Goal: Task Accomplishment & Management: Complete application form

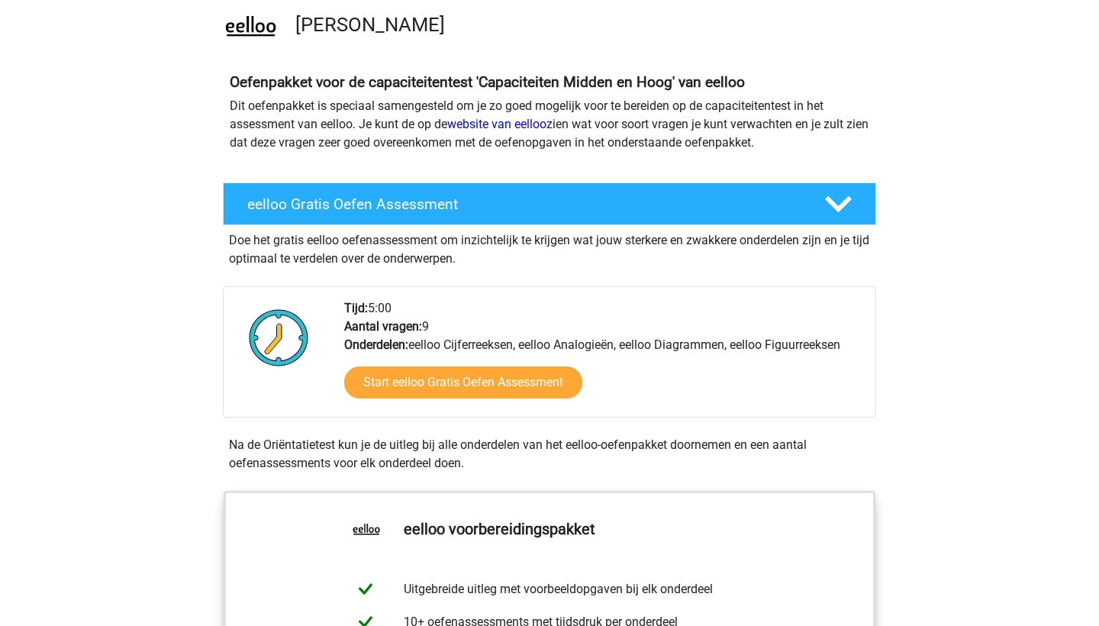
scroll to position [117, 0]
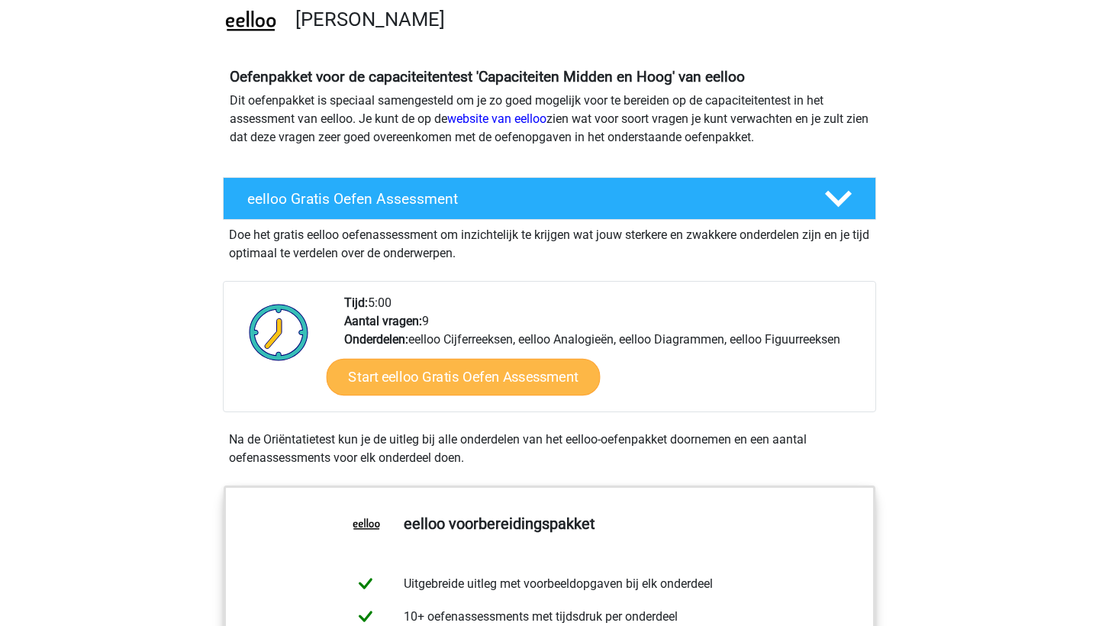
click at [475, 374] on link "Start eelloo Gratis Oefen Assessment" at bounding box center [464, 377] width 274 height 37
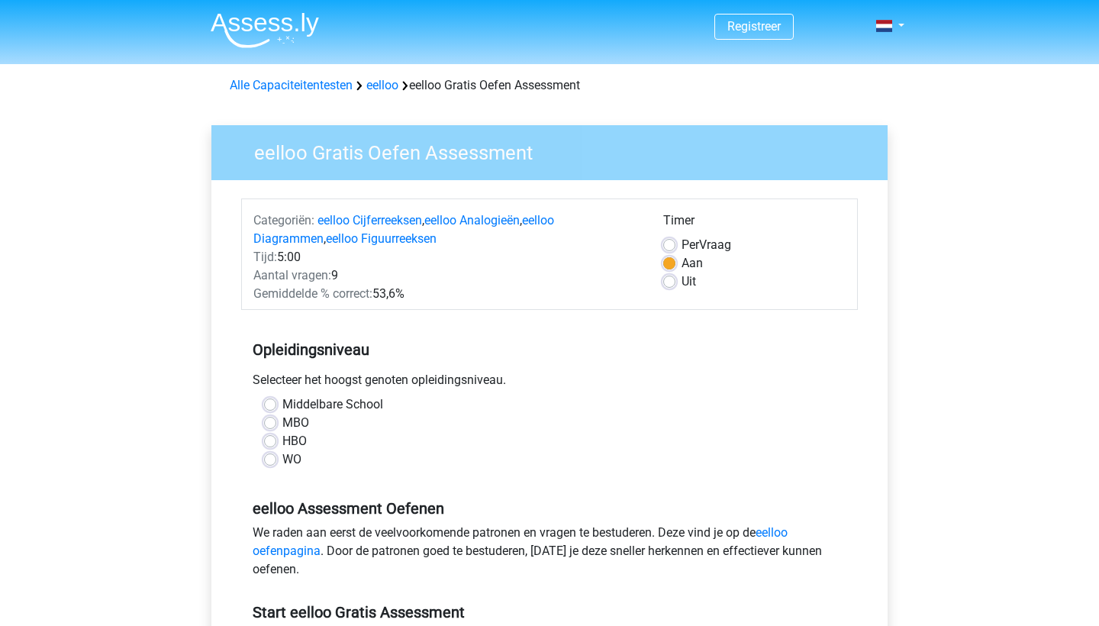
click at [282, 439] on label "HBO" at bounding box center [294, 441] width 24 height 18
click at [269, 439] on input "HBO" at bounding box center [270, 439] width 12 height 15
radio input "true"
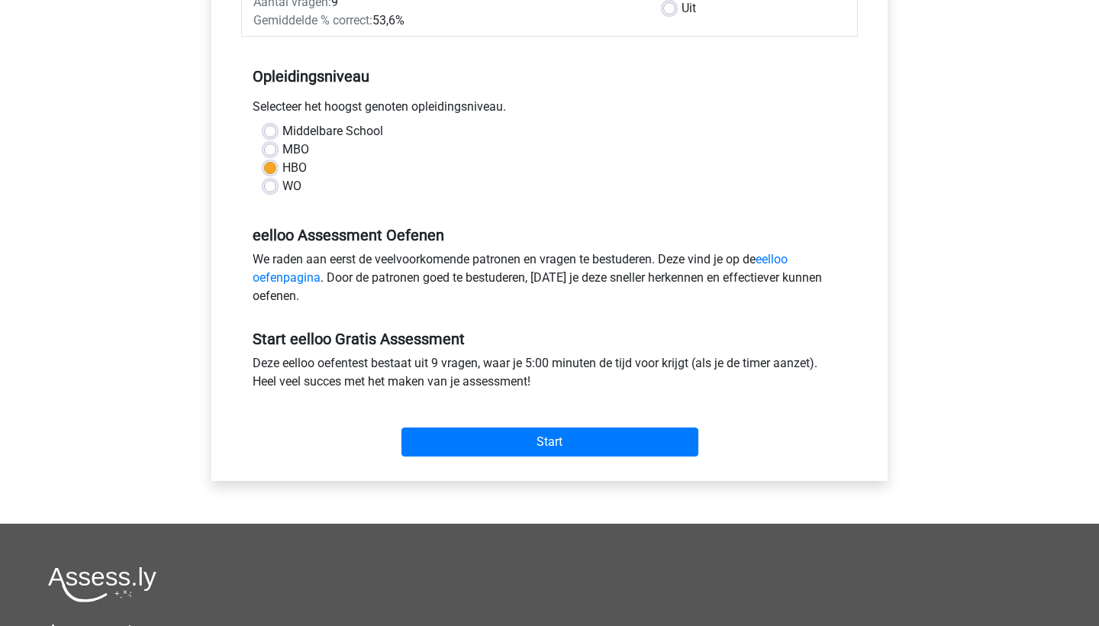
scroll to position [273, 0]
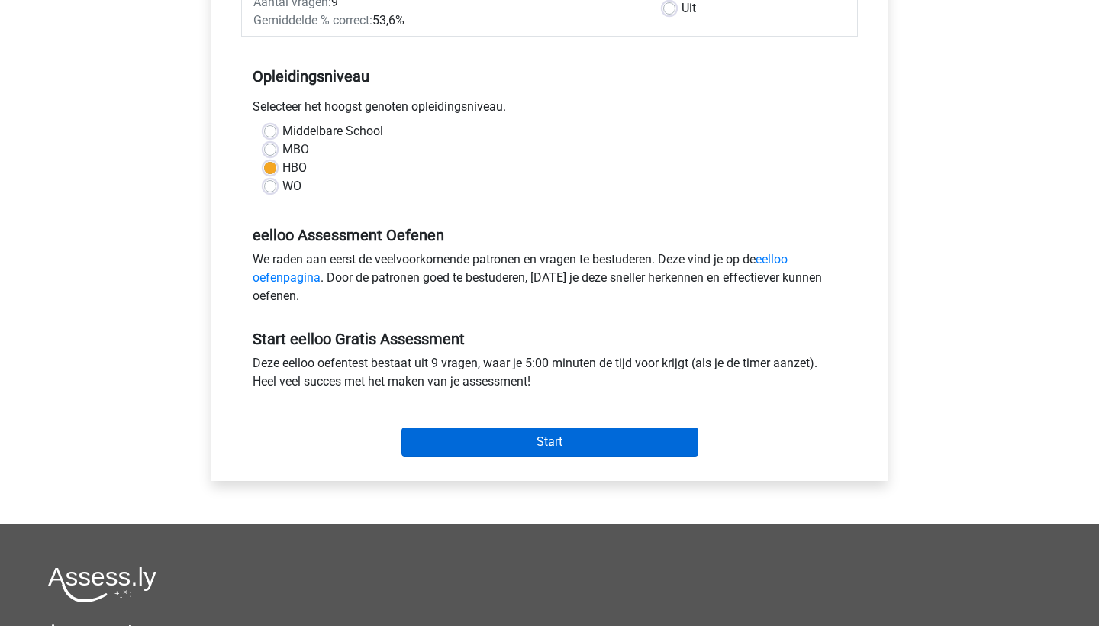
click at [541, 443] on input "Start" at bounding box center [549, 441] width 297 height 29
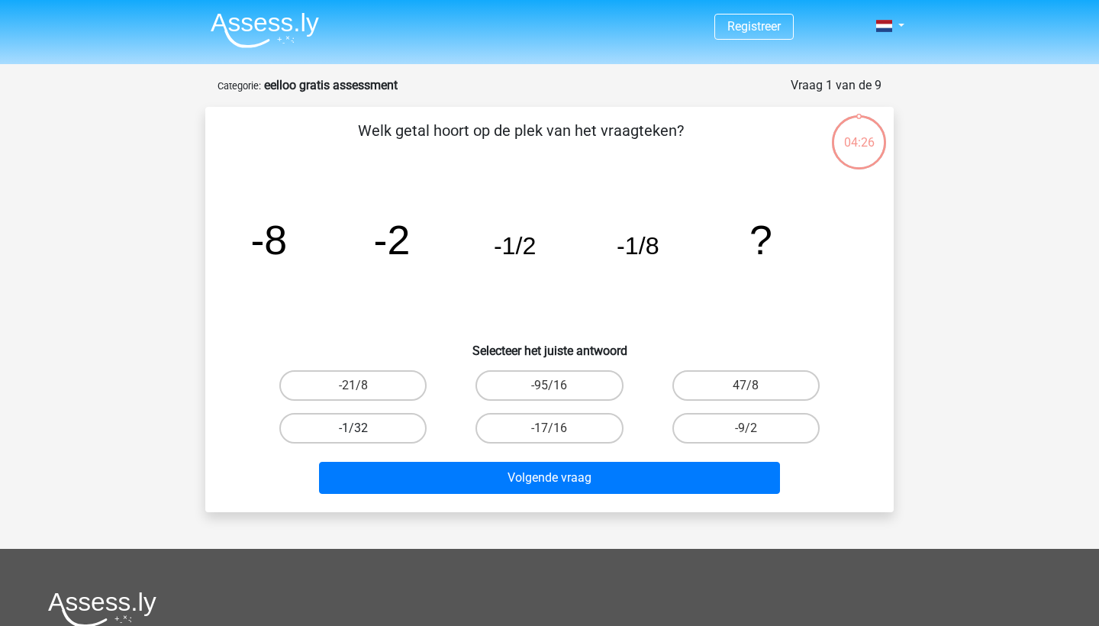
click at [363, 423] on label "-1/32" at bounding box center [352, 428] width 147 height 31
click at [363, 428] on input "-1/32" at bounding box center [358, 433] width 10 height 10
radio input "true"
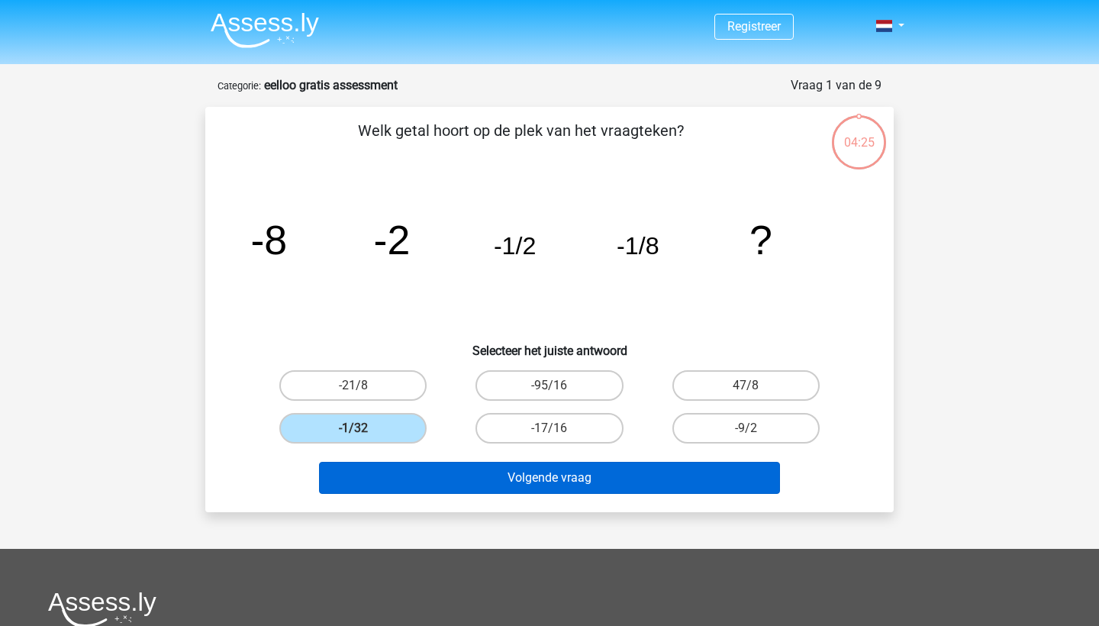
click at [529, 482] on button "Volgende vraag" at bounding box center [550, 478] width 462 height 32
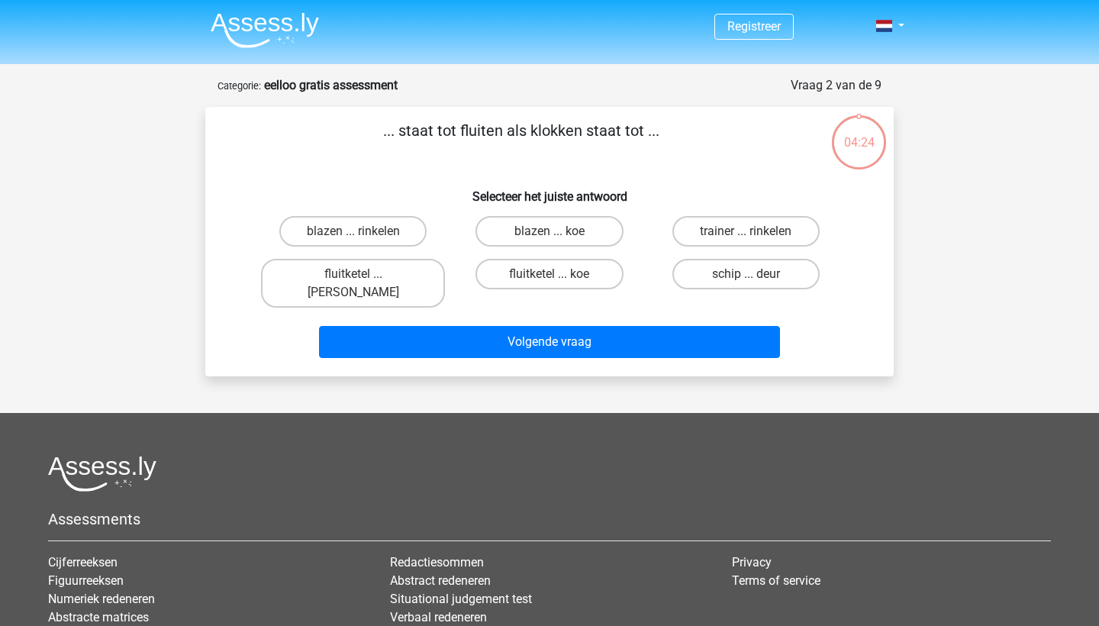
scroll to position [76, 0]
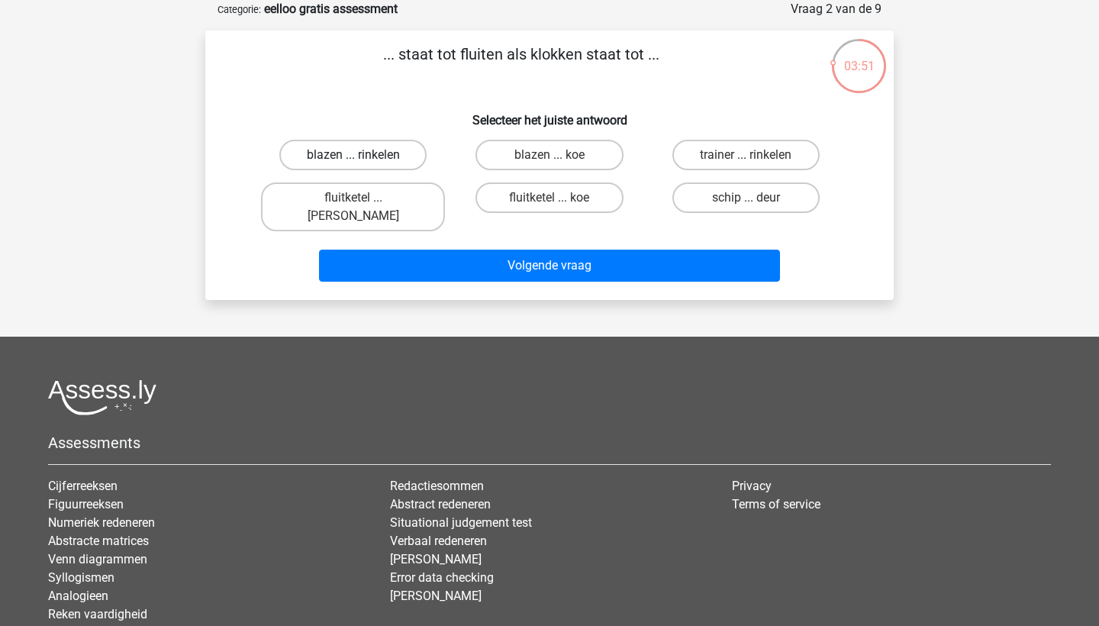
click at [339, 161] on label "blazen ... rinkelen" at bounding box center [352, 155] width 147 height 31
click at [353, 161] on input "blazen ... rinkelen" at bounding box center [358, 160] width 10 height 10
radio input "true"
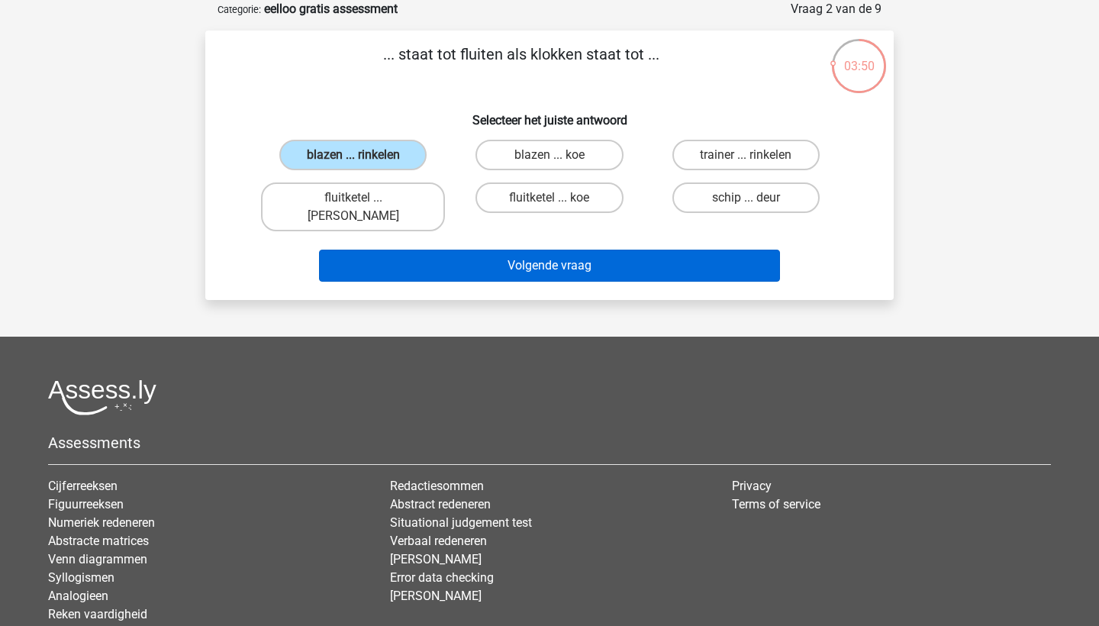
click at [545, 250] on button "Volgende vraag" at bounding box center [550, 265] width 462 height 32
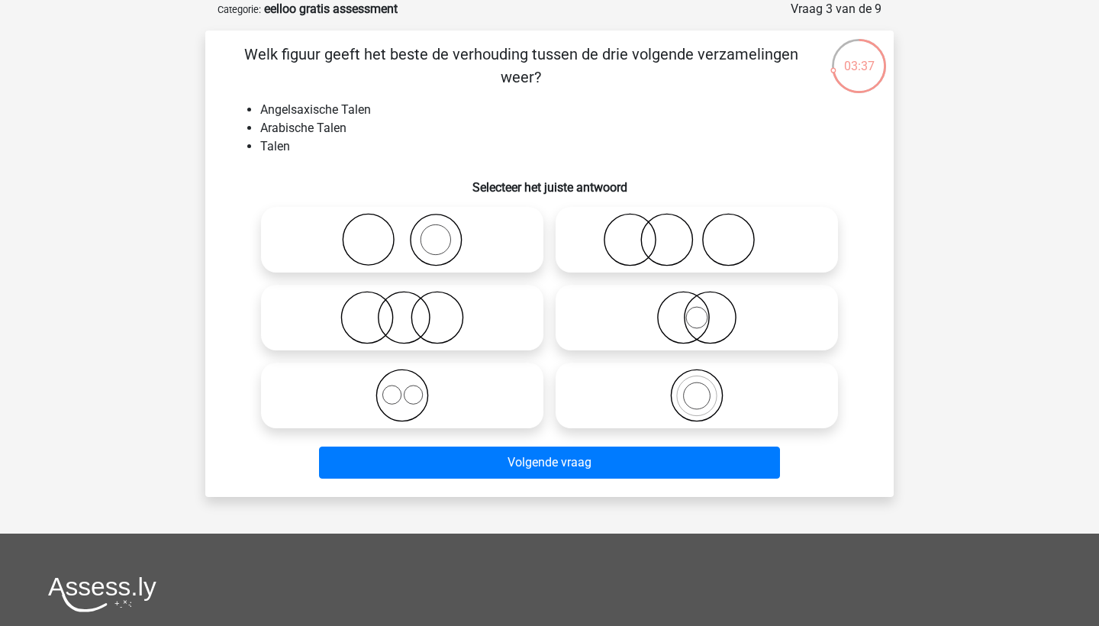
click at [388, 382] on icon at bounding box center [402, 394] width 270 height 53
click at [402, 382] on input "radio" at bounding box center [407, 383] width 10 height 10
radio input "true"
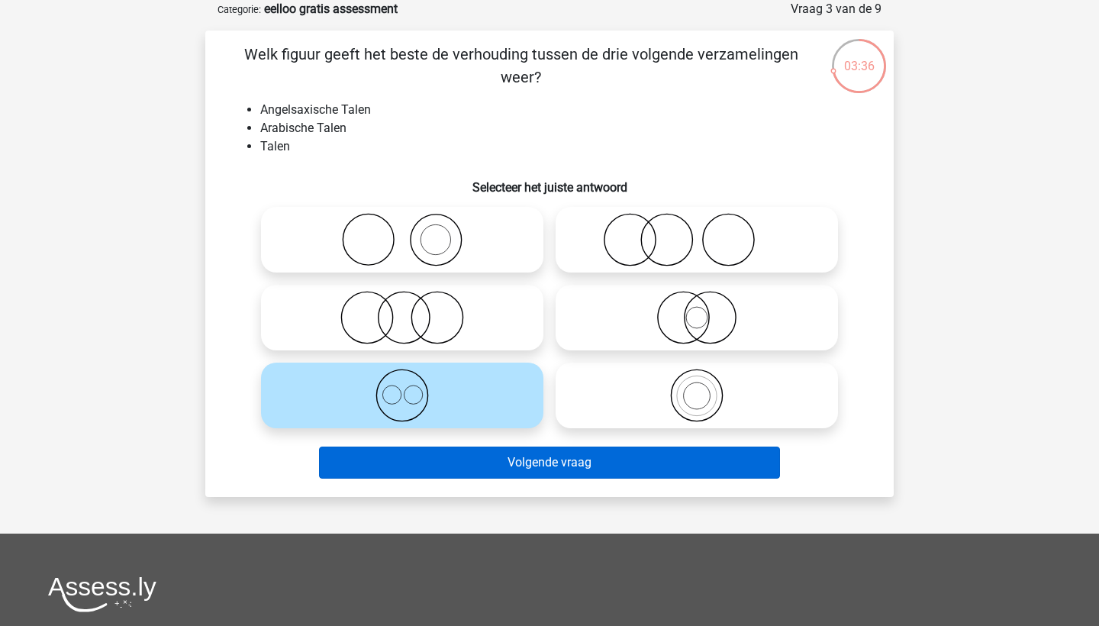
click at [543, 459] on button "Volgende vraag" at bounding box center [550, 462] width 462 height 32
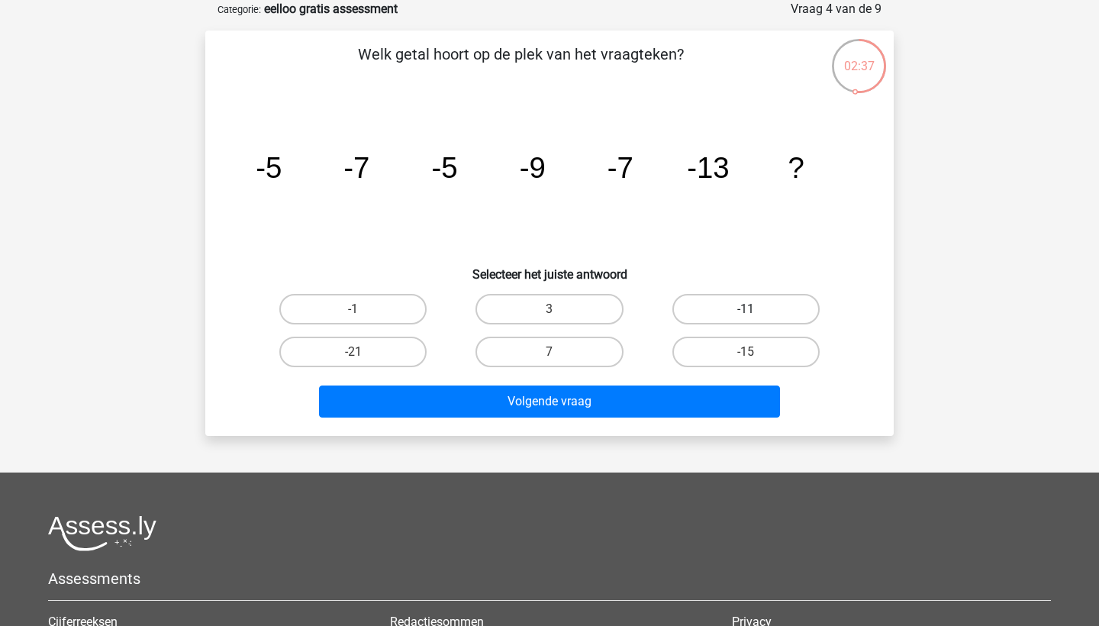
click at [735, 311] on label "-11" at bounding box center [745, 309] width 147 height 31
click at [745, 311] on input "-11" at bounding box center [750, 314] width 10 height 10
radio input "true"
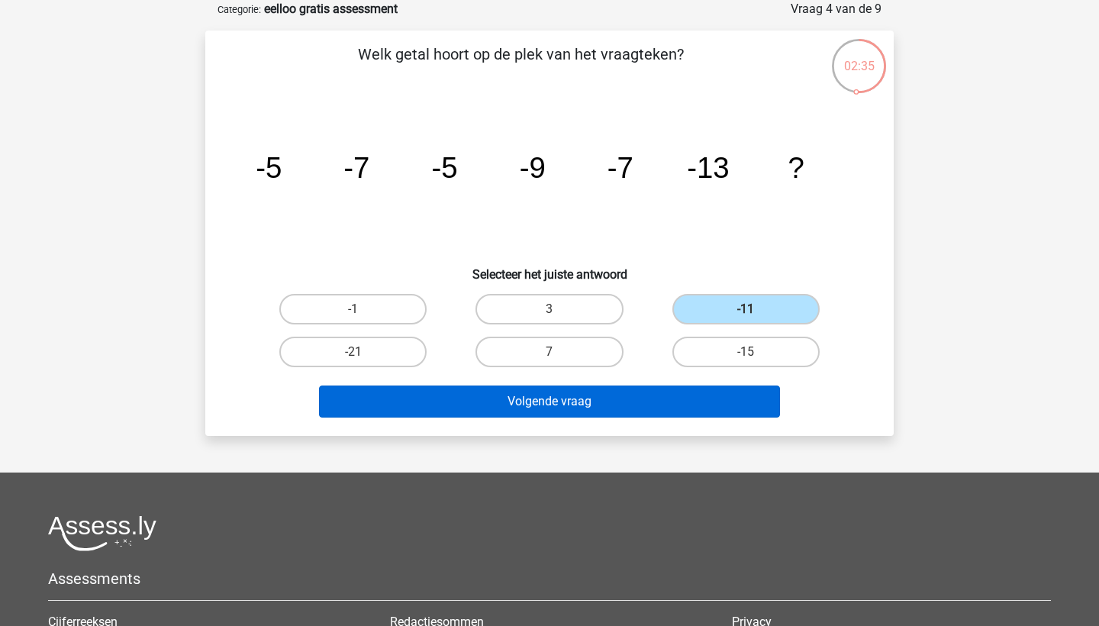
click at [619, 401] on button "Volgende vraag" at bounding box center [550, 401] width 462 height 32
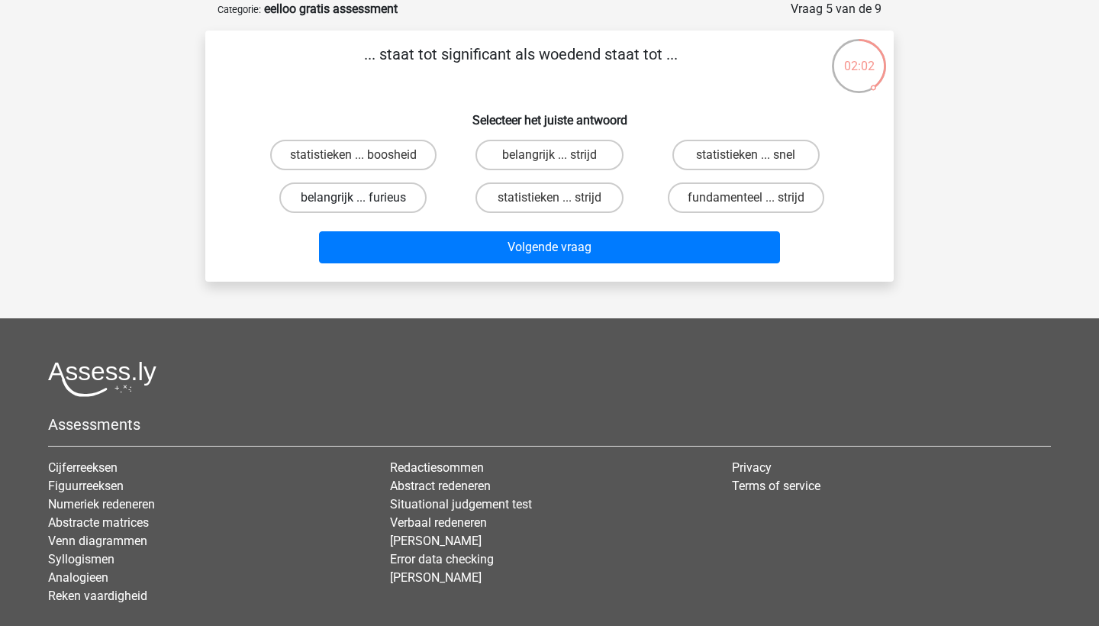
click at [368, 195] on label "belangrijk ... furieus" at bounding box center [352, 197] width 147 height 31
click at [363, 198] on input "belangrijk ... furieus" at bounding box center [358, 203] width 10 height 10
radio input "true"
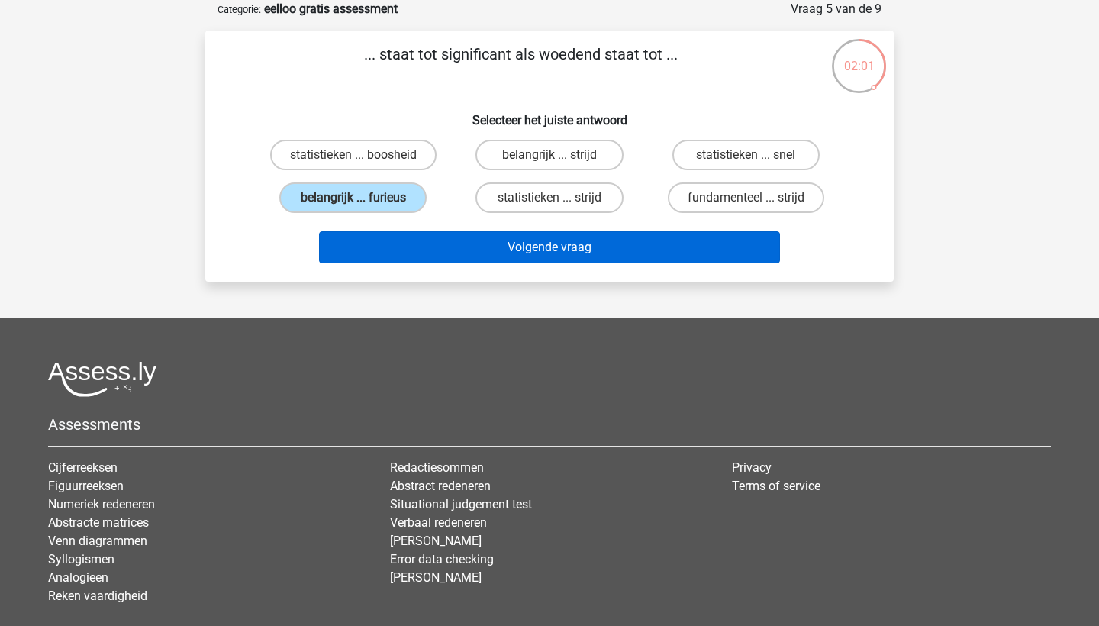
click at [520, 248] on button "Volgende vraag" at bounding box center [550, 247] width 462 height 32
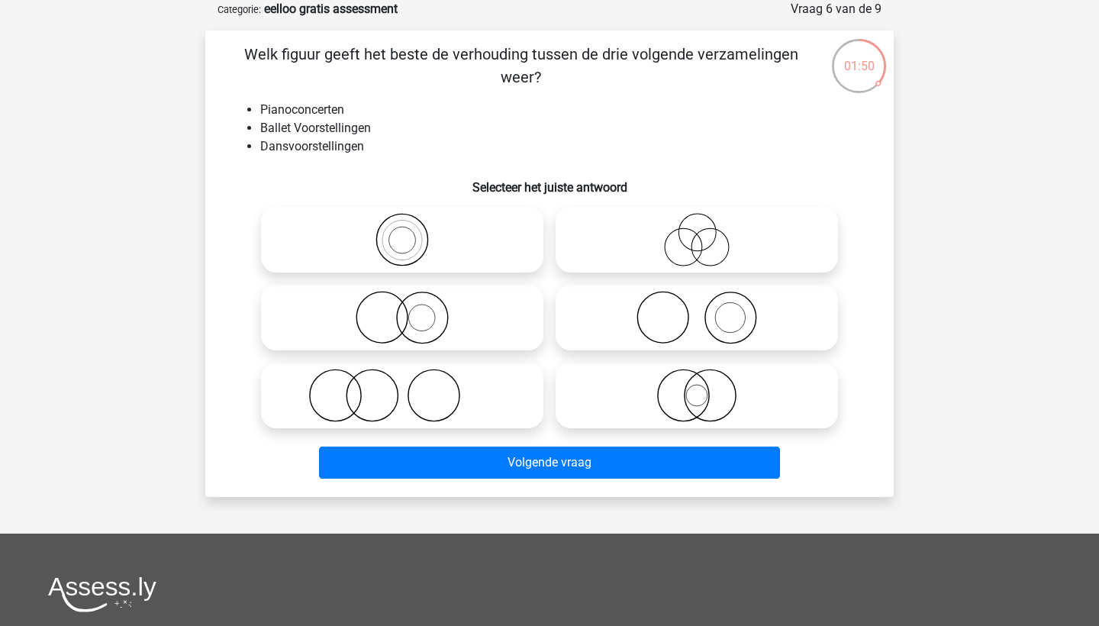
click at [401, 379] on icon at bounding box center [402, 394] width 270 height 53
click at [402, 379] on input "radio" at bounding box center [407, 383] width 10 height 10
radio input "true"
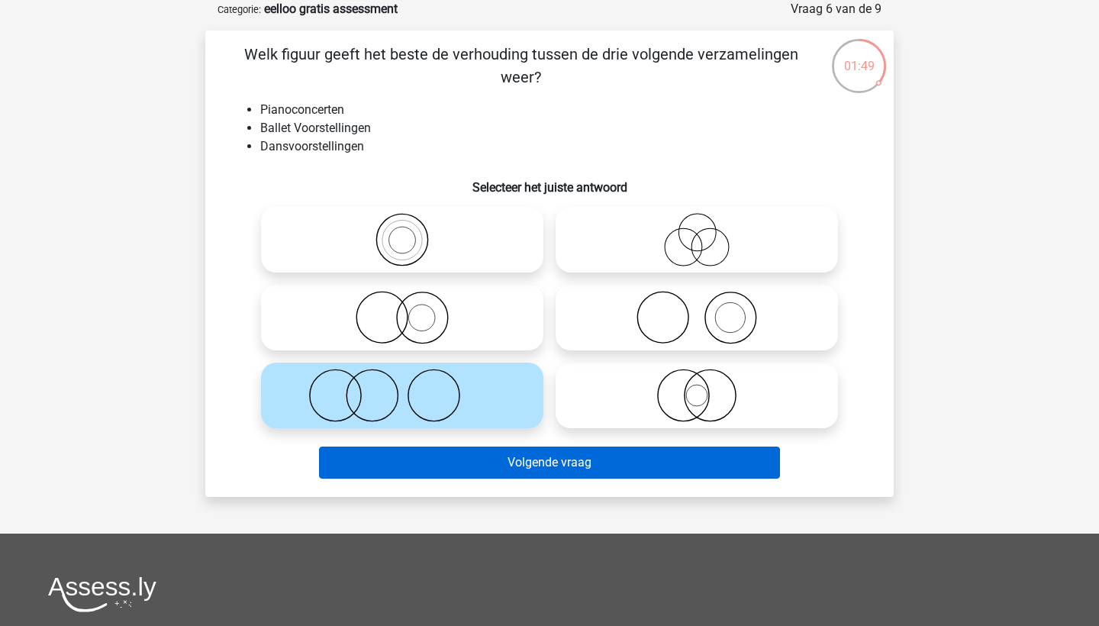
click at [579, 459] on button "Volgende vraag" at bounding box center [550, 462] width 462 height 32
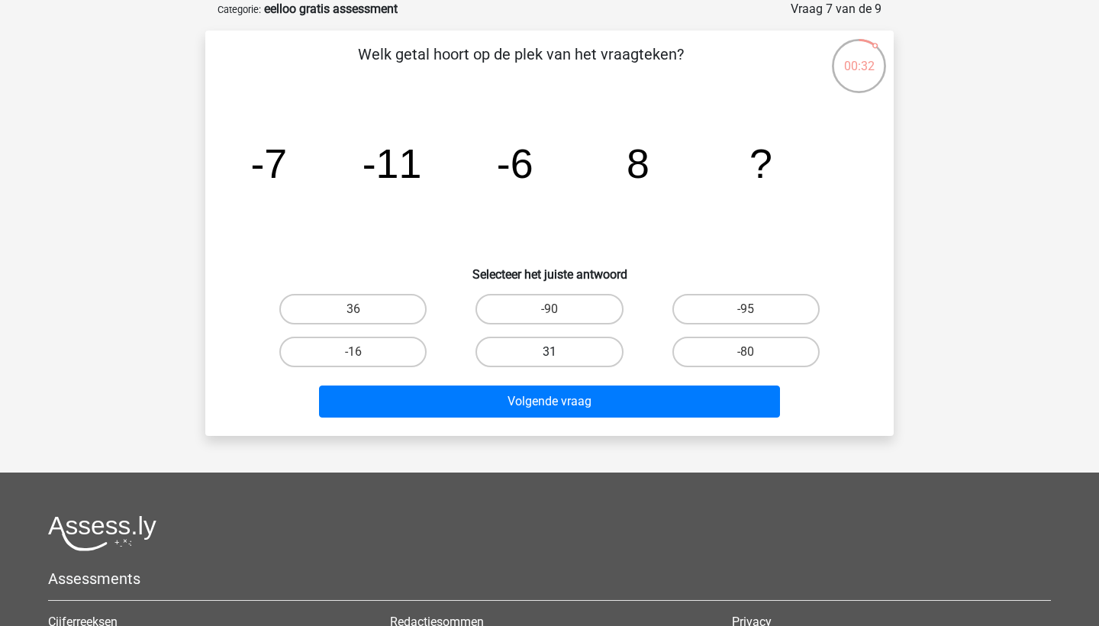
click at [539, 359] on label "31" at bounding box center [548, 351] width 147 height 31
click at [549, 359] on input "31" at bounding box center [554, 357] width 10 height 10
radio input "true"
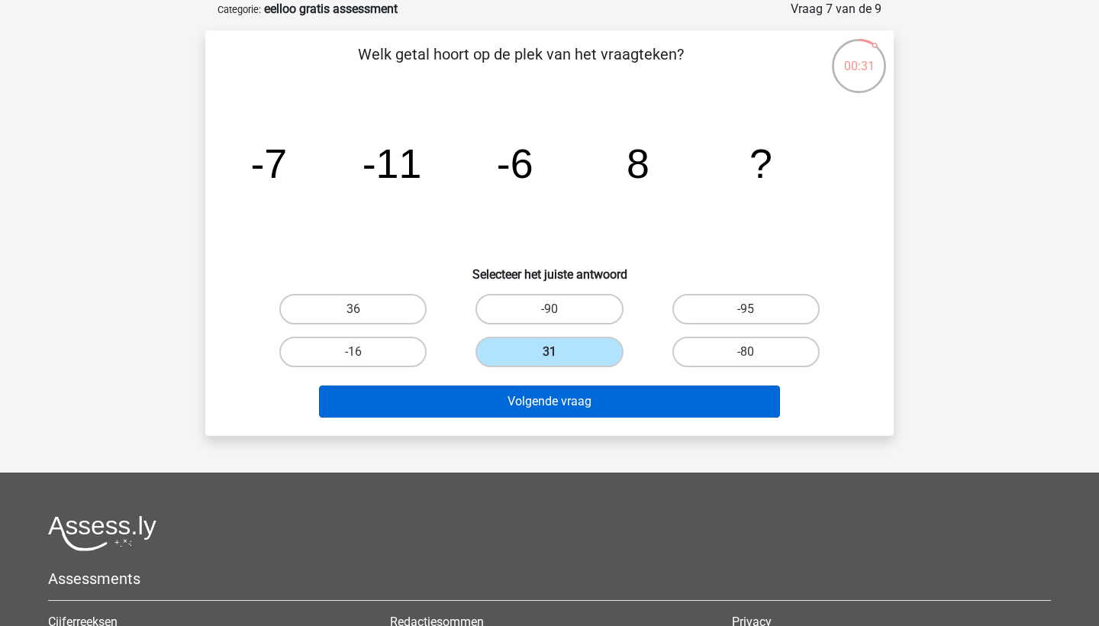
click at [549, 404] on button "Volgende vraag" at bounding box center [550, 401] width 462 height 32
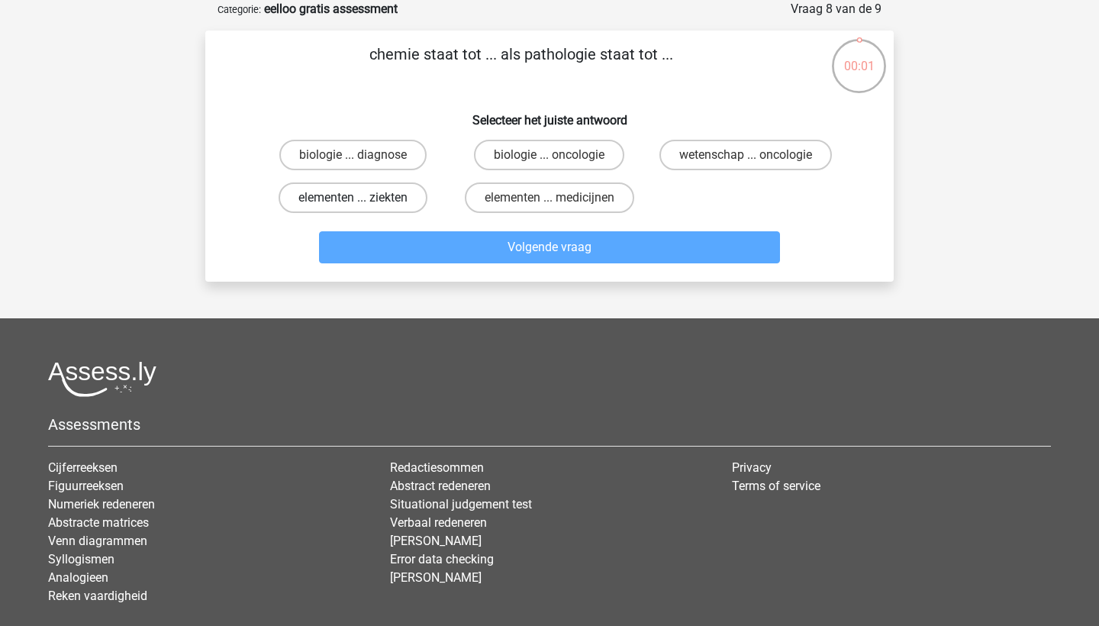
click at [380, 199] on label "elementen ... ziekten" at bounding box center [352, 197] width 149 height 31
click at [363, 199] on input "elementen ... ziekten" at bounding box center [358, 203] width 10 height 10
radio input "true"
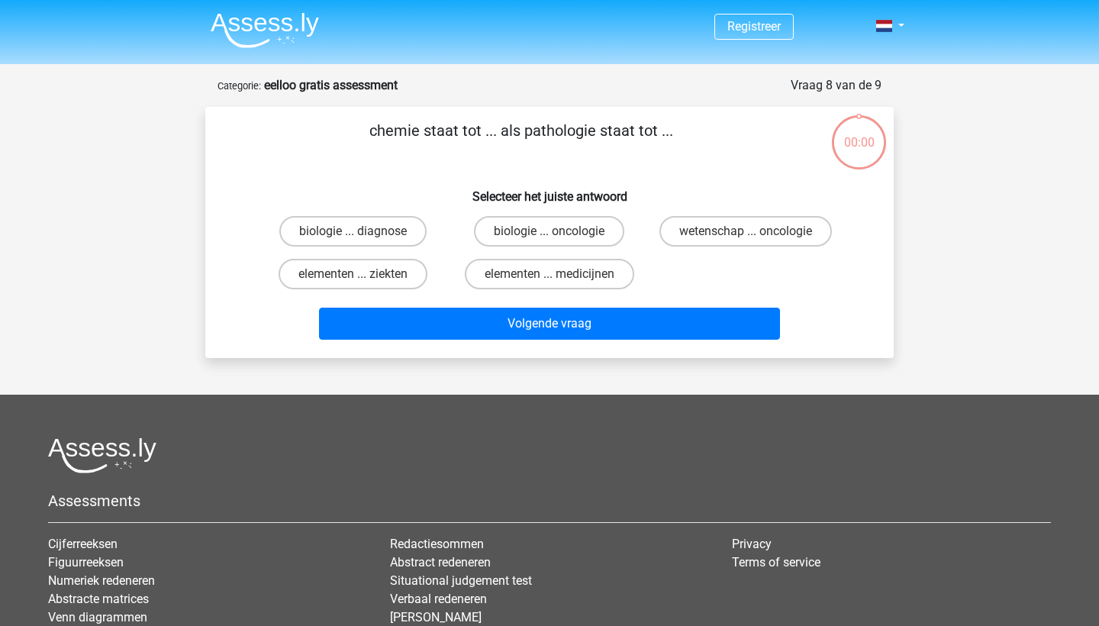
scroll to position [76, 0]
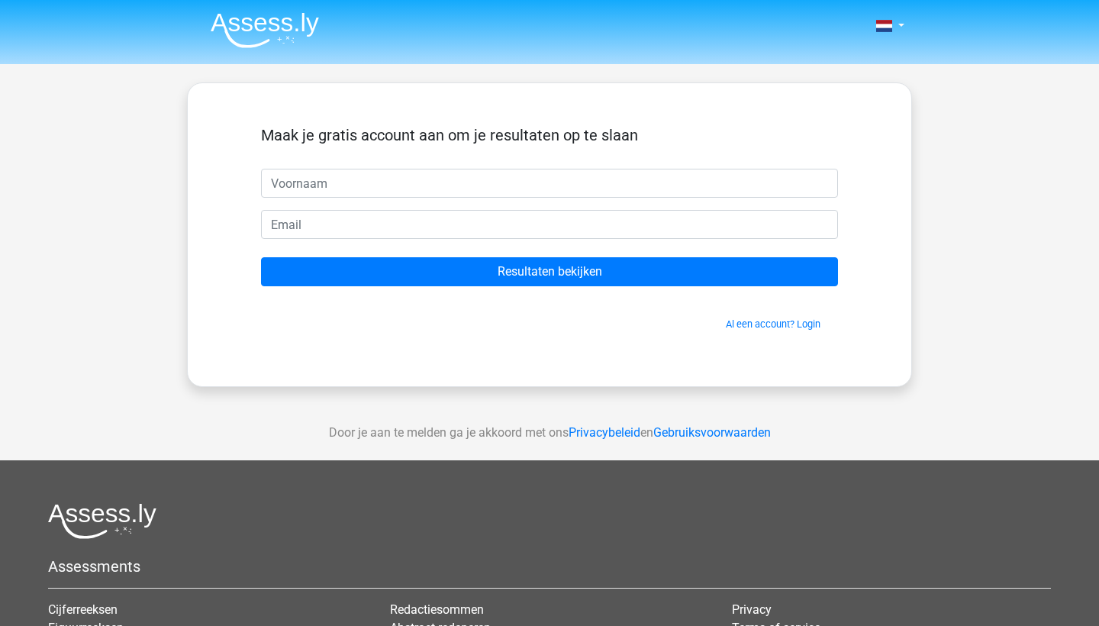
scroll to position [76, 0]
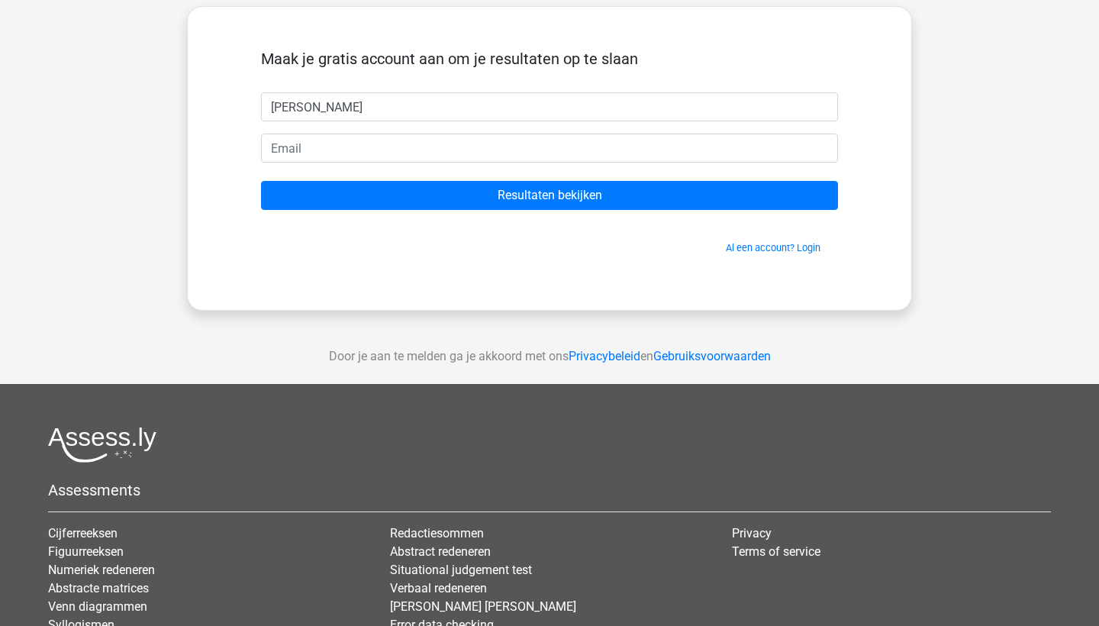
type input "[PERSON_NAME]"
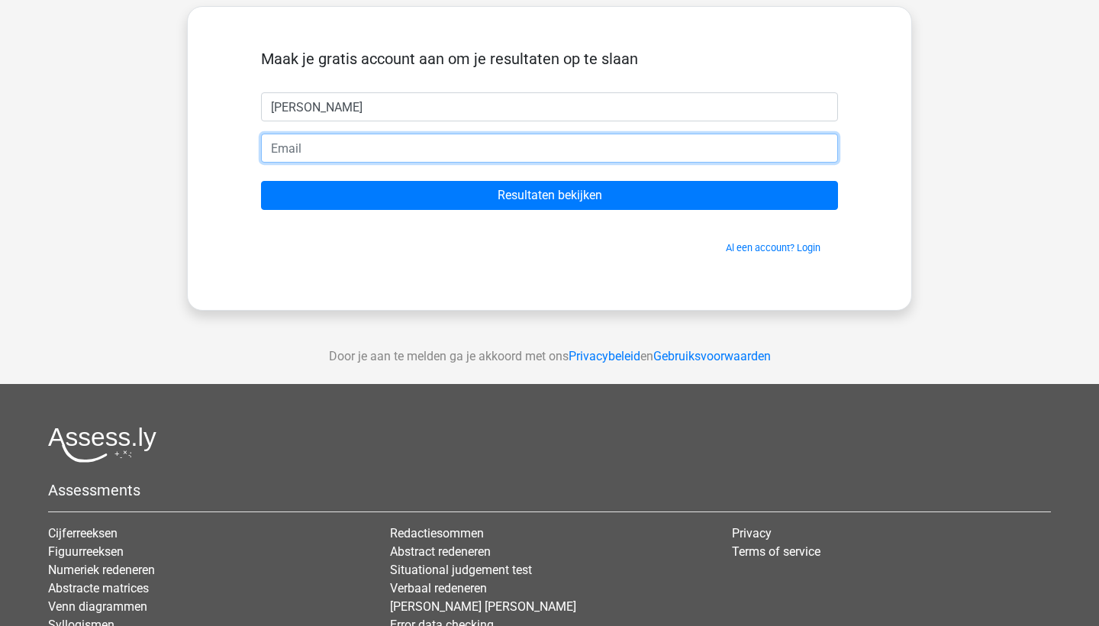
click at [298, 155] on input "email" at bounding box center [549, 148] width 577 height 29
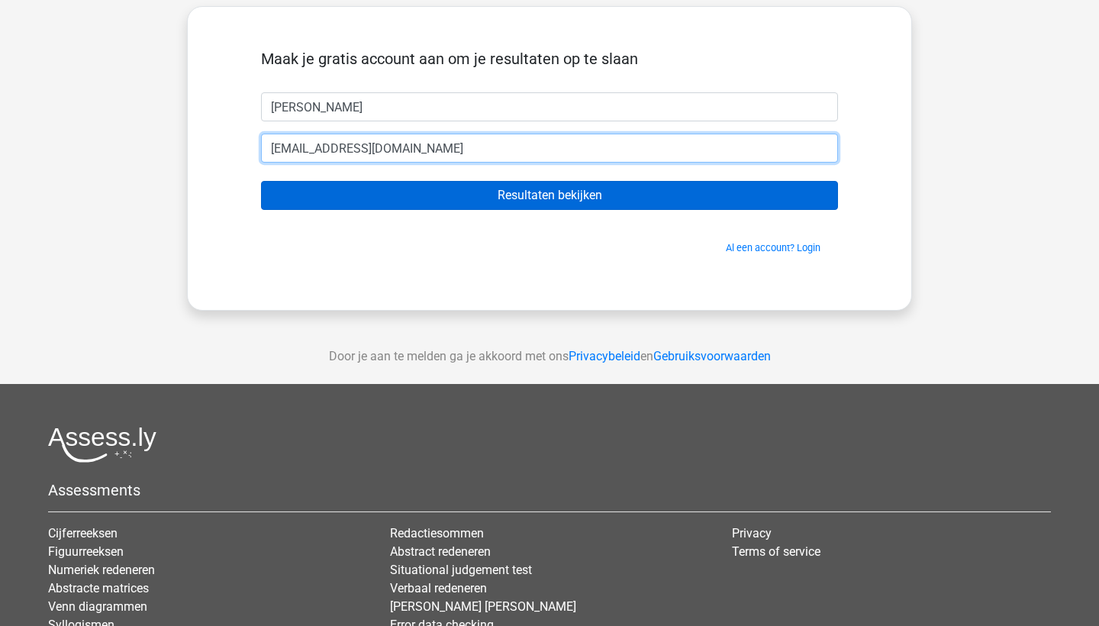
type input "[EMAIL_ADDRESS][DOMAIN_NAME]"
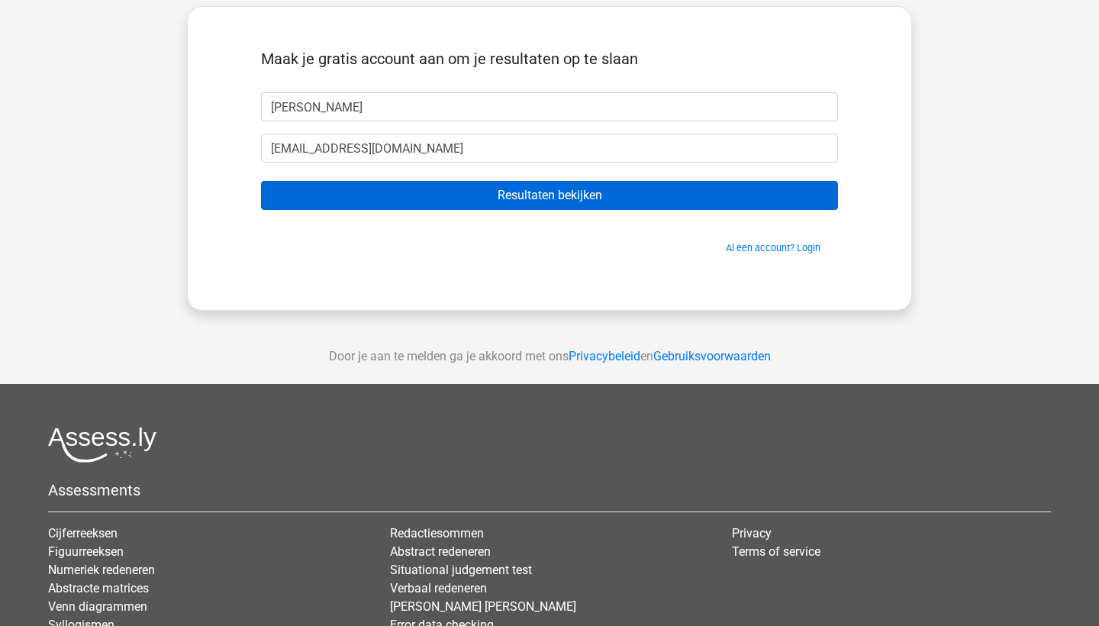
click at [512, 195] on input "Resultaten bekijken" at bounding box center [549, 195] width 577 height 29
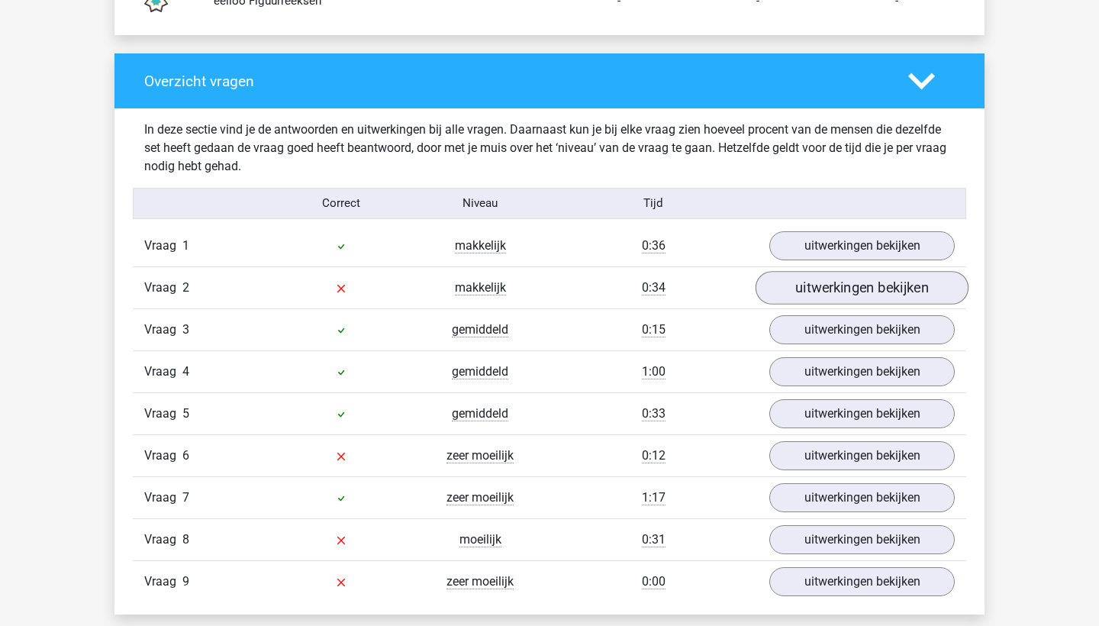
scroll to position [1518, 0]
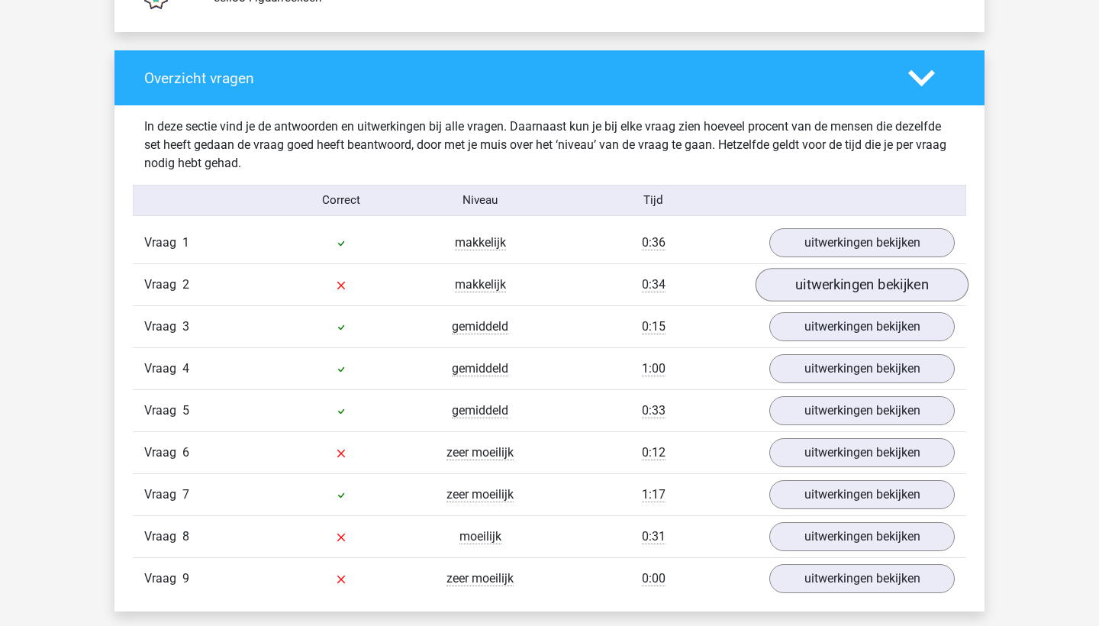
click at [840, 287] on link "uitwerkingen bekijken" at bounding box center [861, 285] width 213 height 34
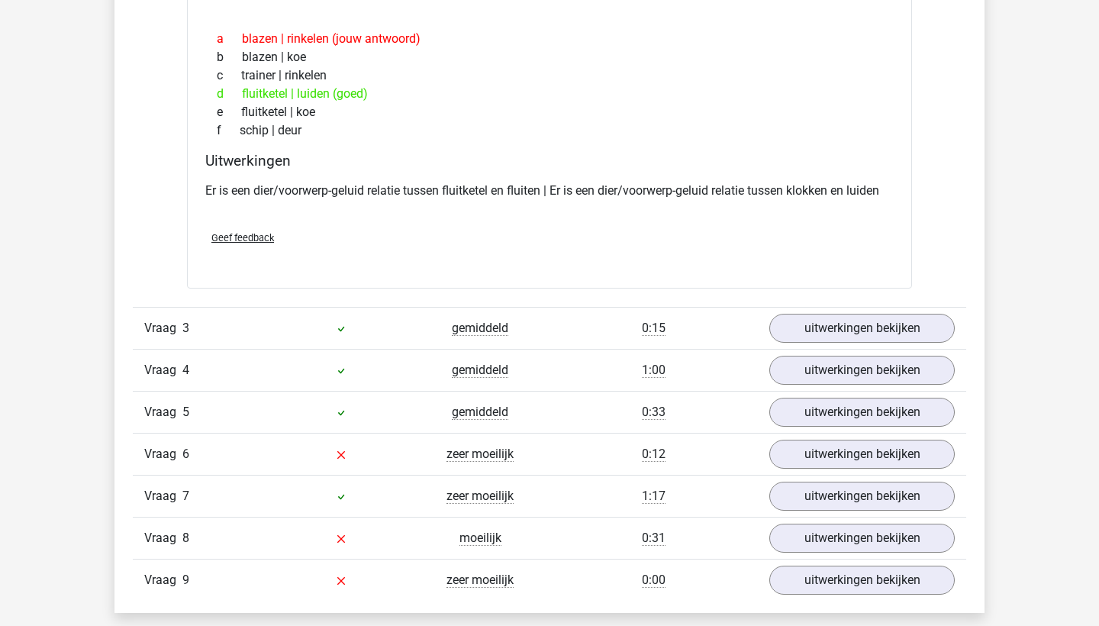
scroll to position [1863, 0]
click at [840, 452] on link "uitwerkingen bekijken" at bounding box center [861, 453] width 213 height 34
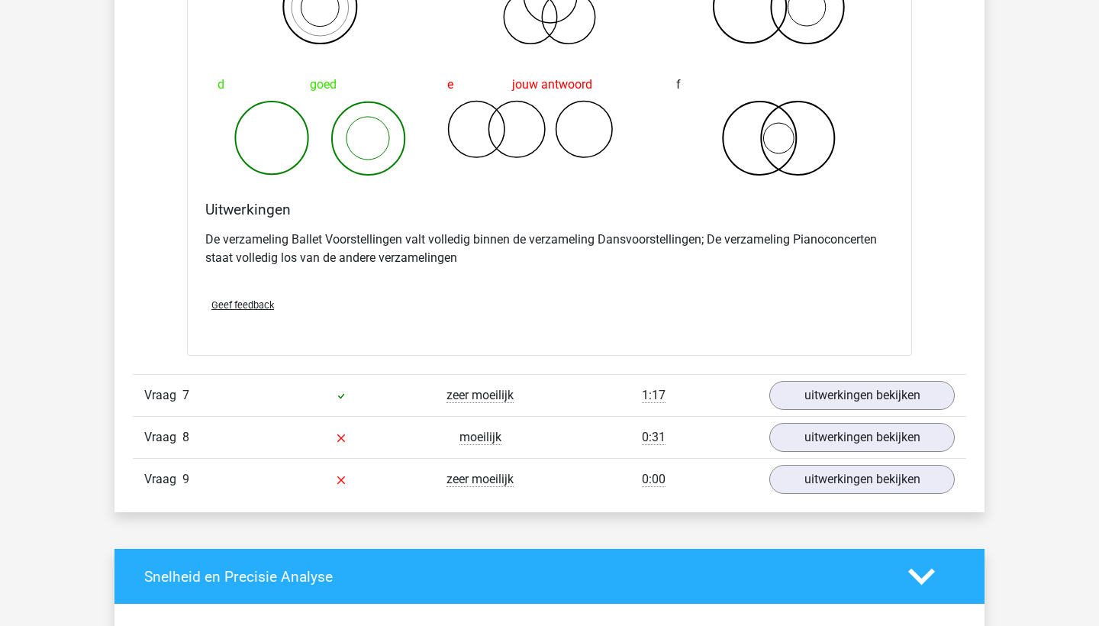
scroll to position [2546, 0]
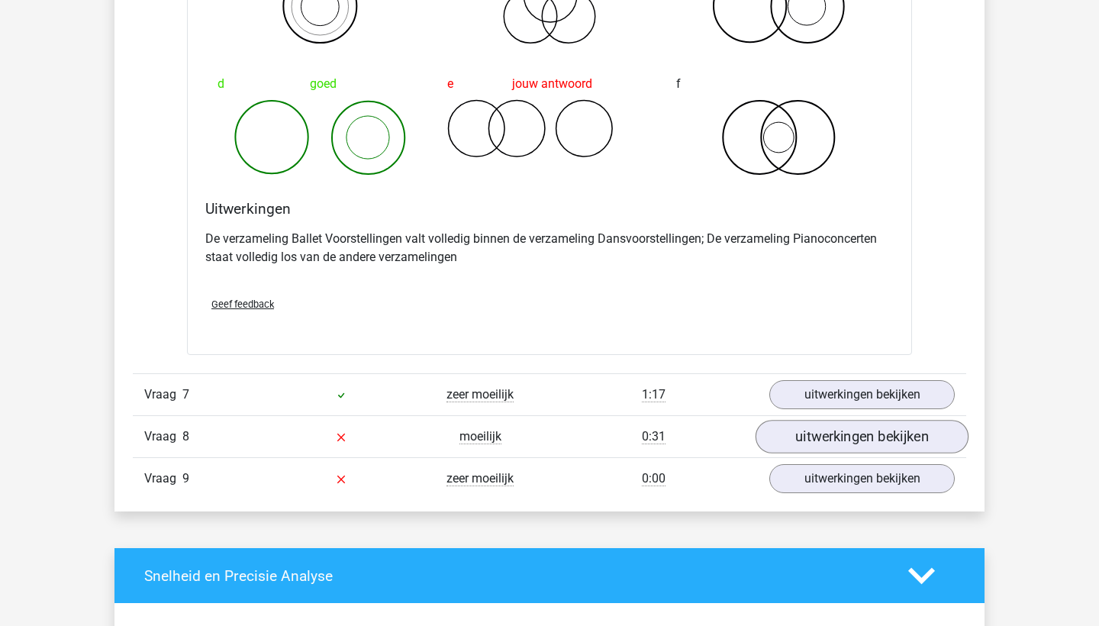
click at [837, 436] on link "uitwerkingen bekijken" at bounding box center [861, 437] width 213 height 34
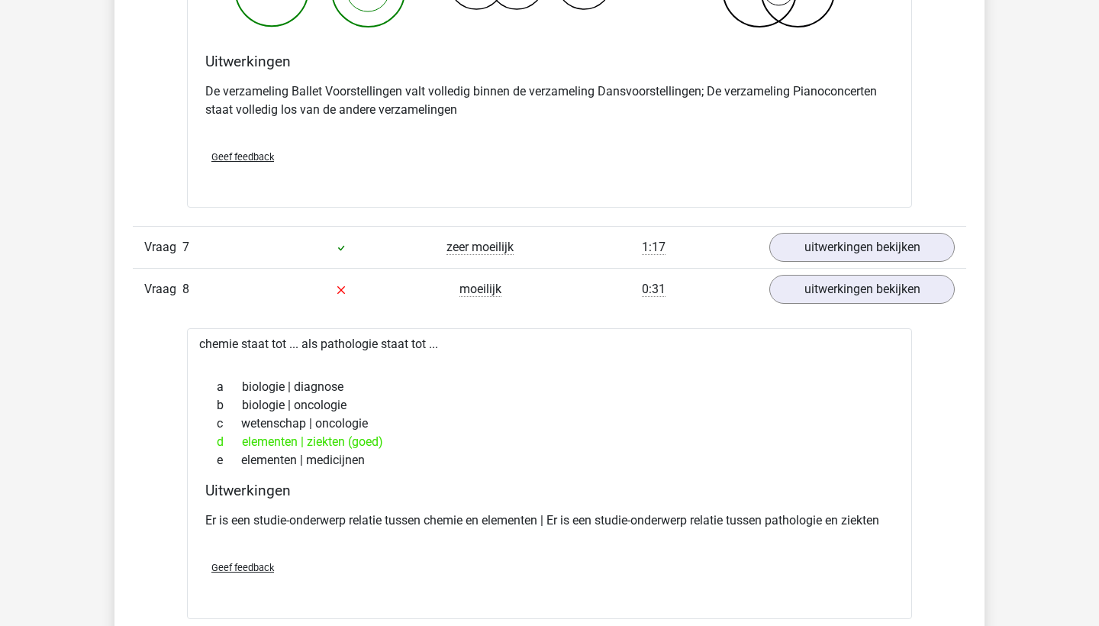
scroll to position [2712, 0]
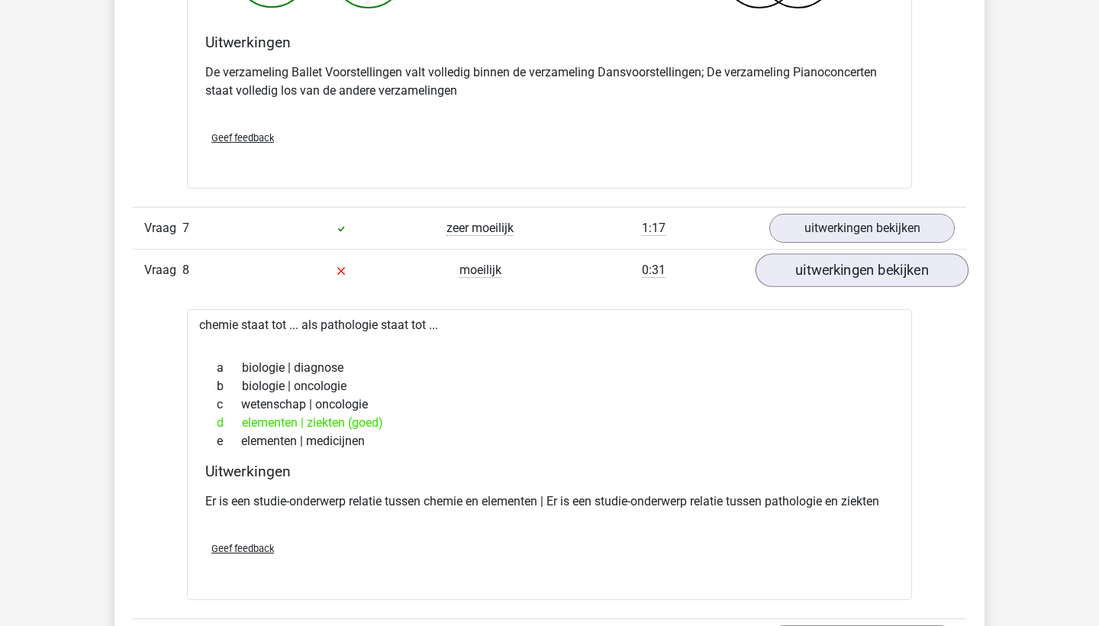
click at [823, 267] on link "uitwerkingen bekijken" at bounding box center [861, 271] width 213 height 34
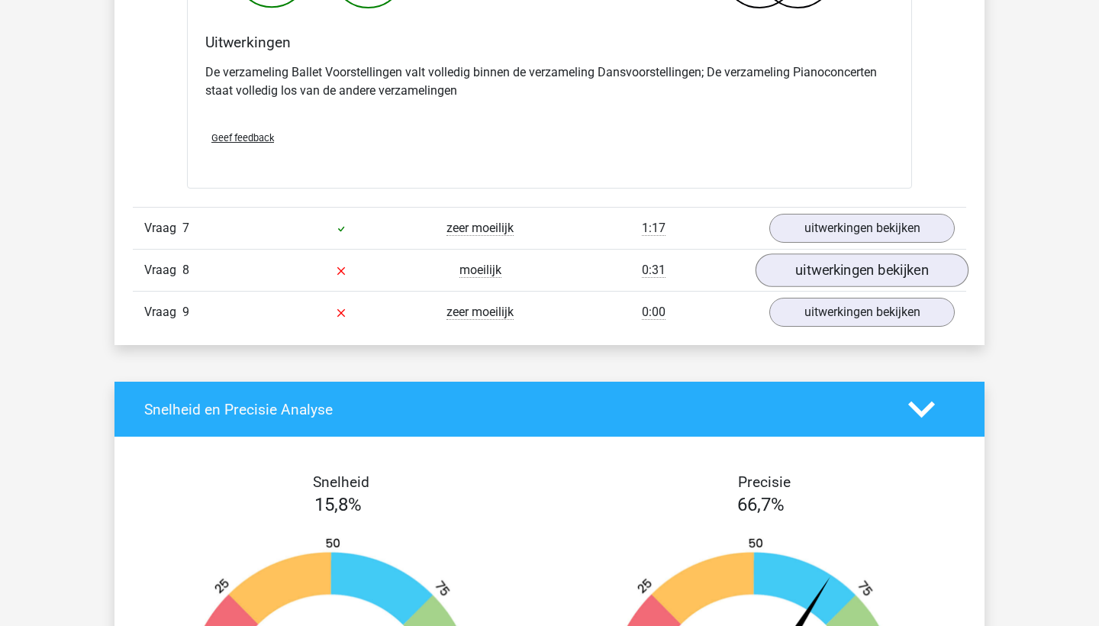
click at [822, 275] on link "uitwerkingen bekijken" at bounding box center [861, 271] width 213 height 34
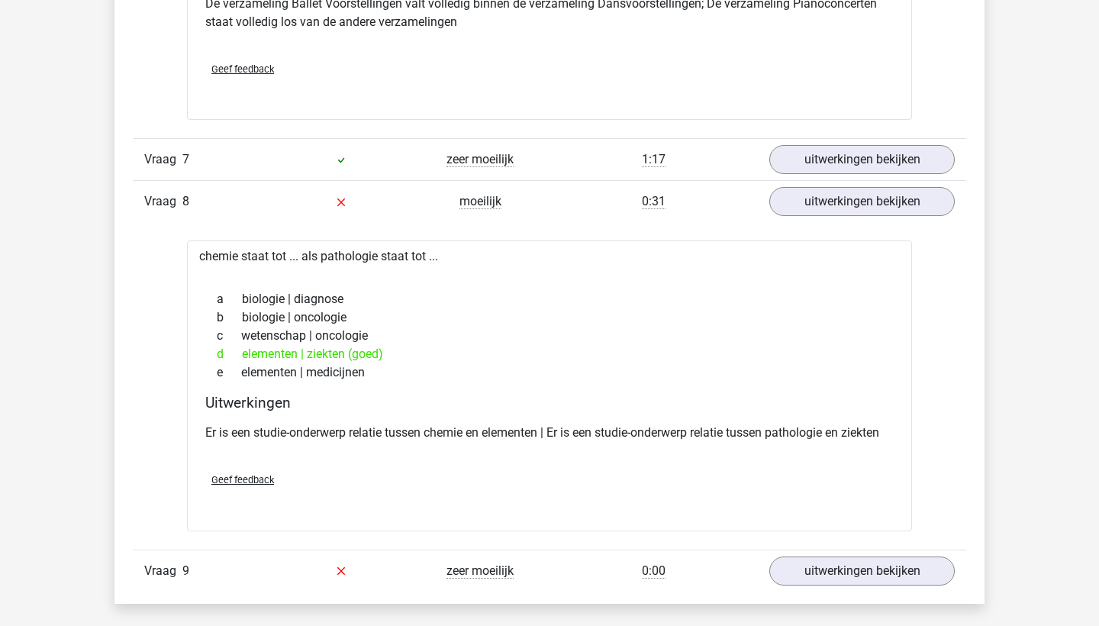
scroll to position [2785, 0]
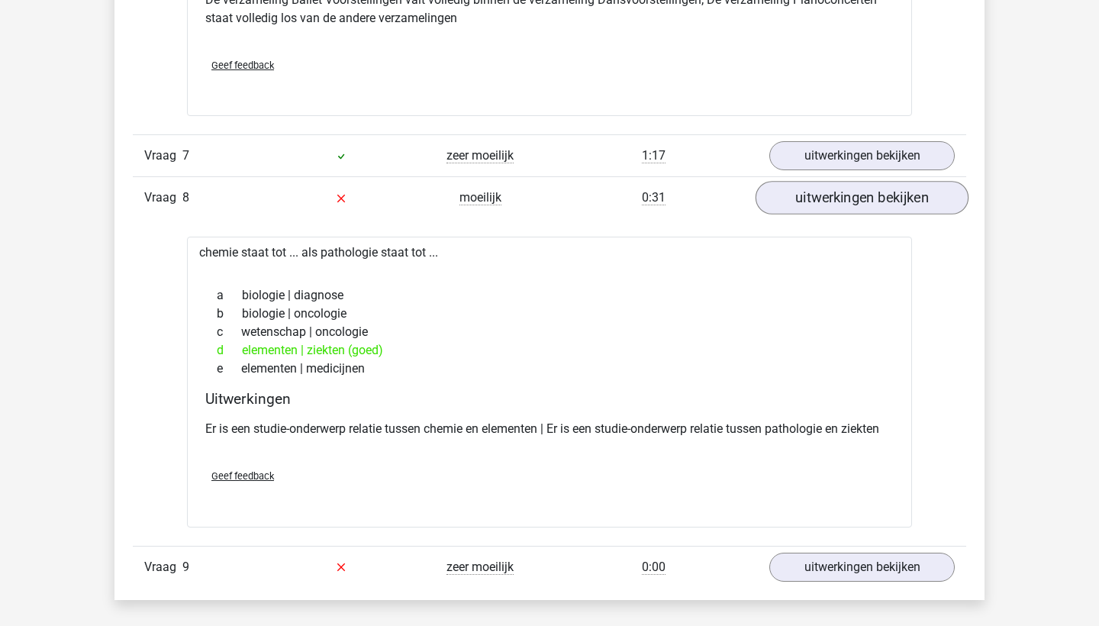
click at [818, 196] on link "uitwerkingen bekijken" at bounding box center [861, 199] width 213 height 34
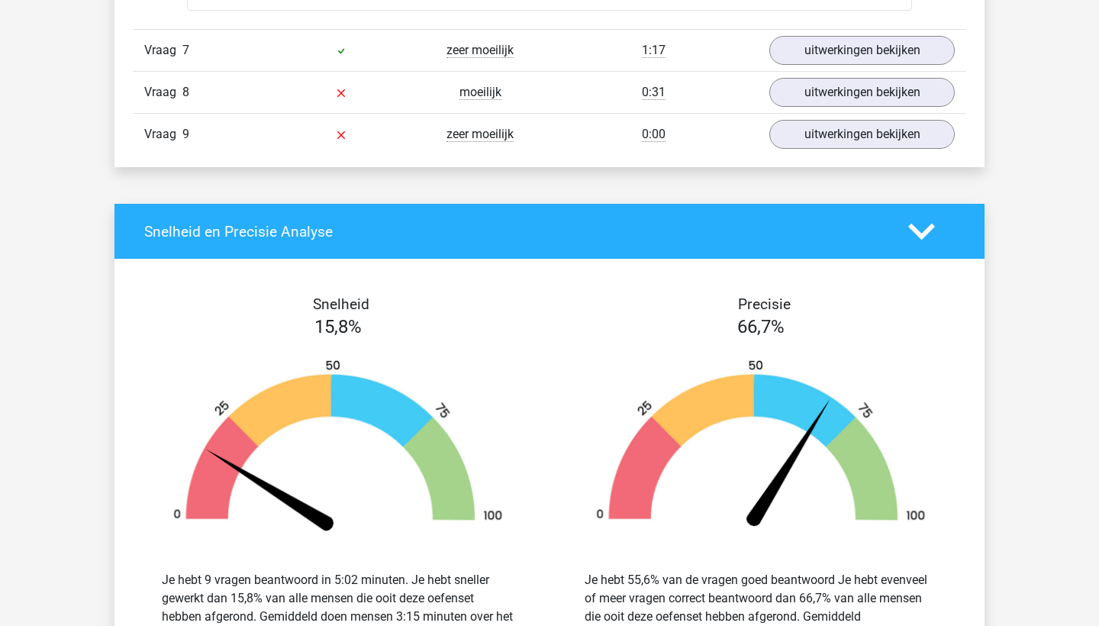
scroll to position [2893, 0]
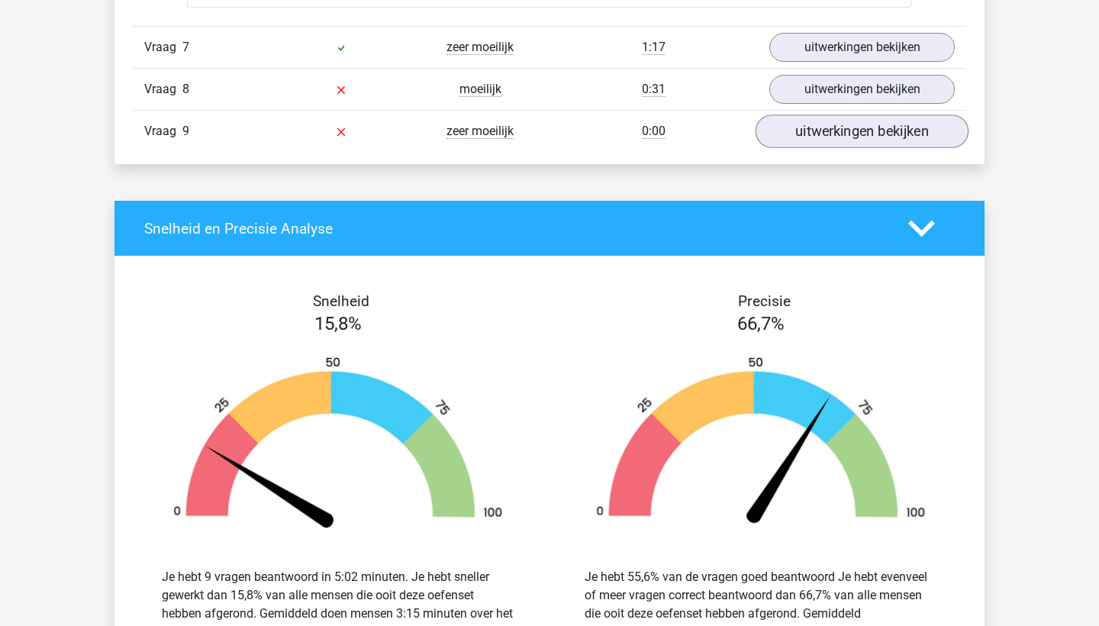
click at [829, 134] on link "uitwerkingen bekijken" at bounding box center [861, 132] width 213 height 34
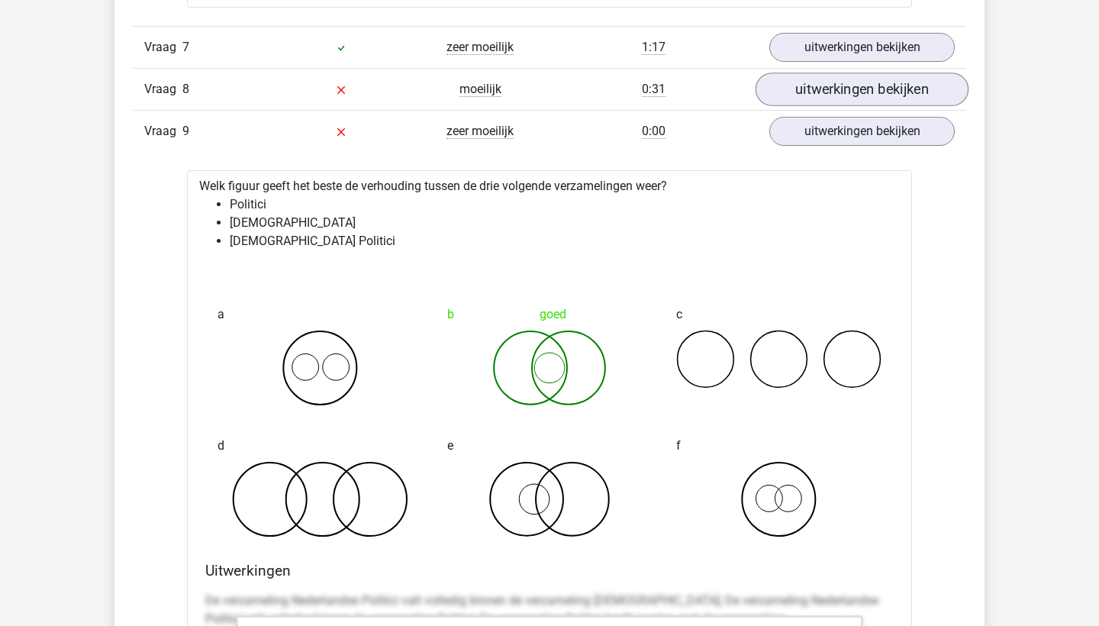
click at [822, 95] on link "uitwerkingen bekijken" at bounding box center [861, 90] width 213 height 34
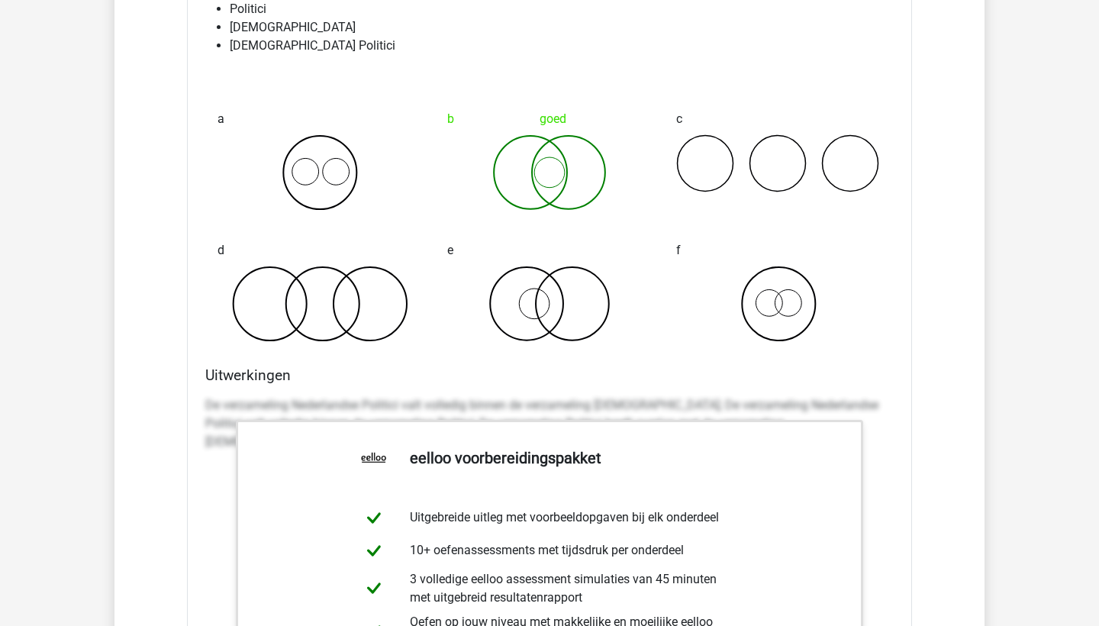
scroll to position [3417, 0]
click at [797, 345] on div "f" at bounding box center [779, 286] width 230 height 131
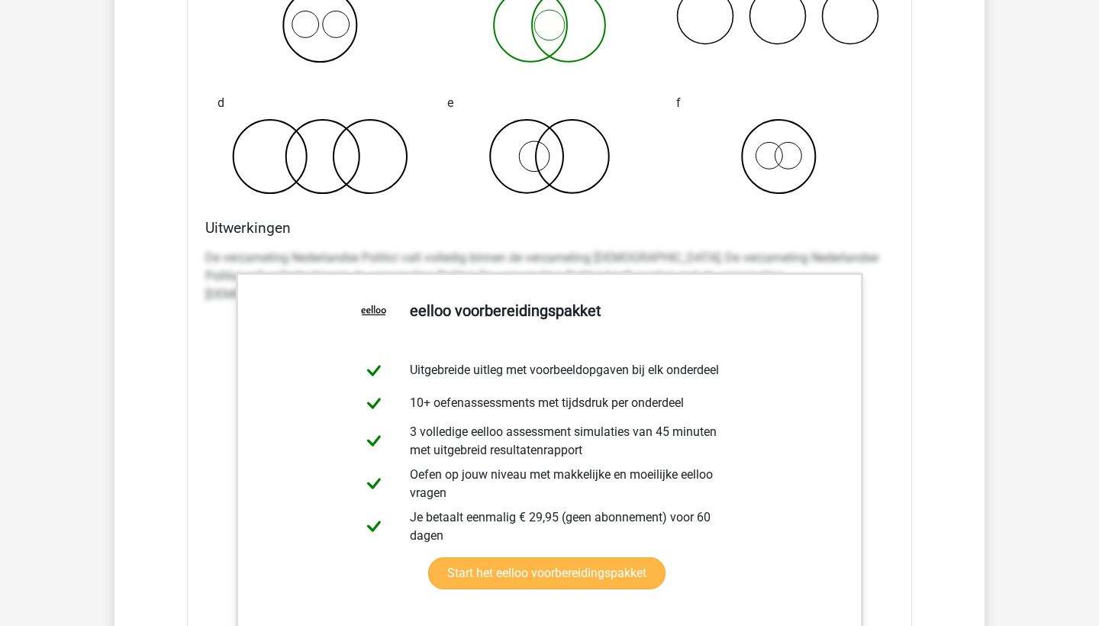
scroll to position [3549, 0]
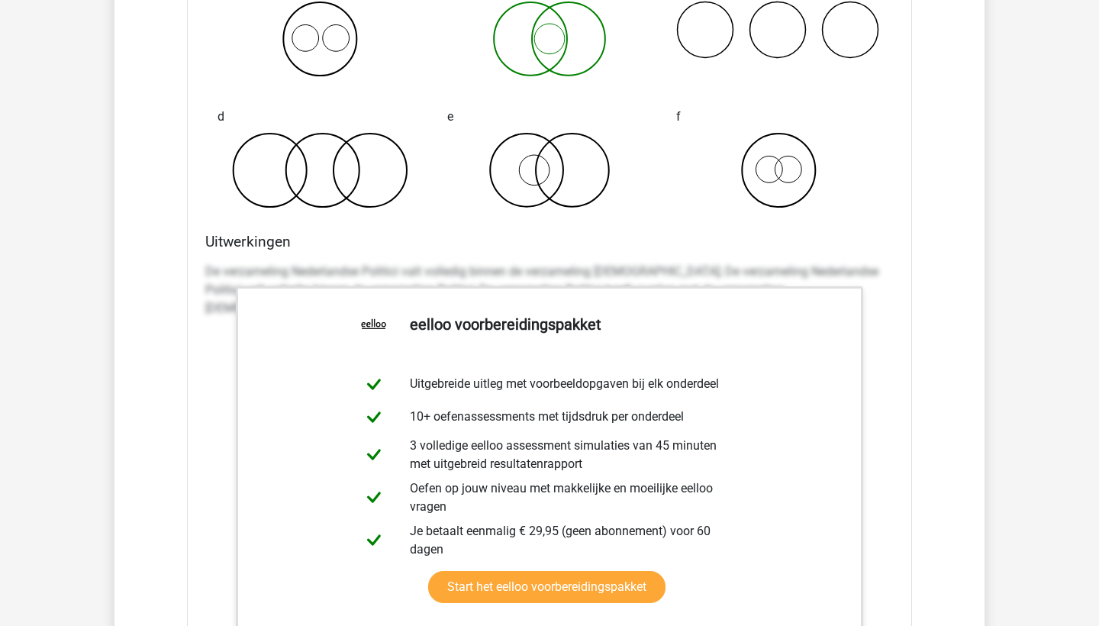
click at [477, 229] on div "Welk figuur geeft het beste de verhouding tussen de drie volgende verzamelingen…" at bounding box center [549, 312] width 725 height 943
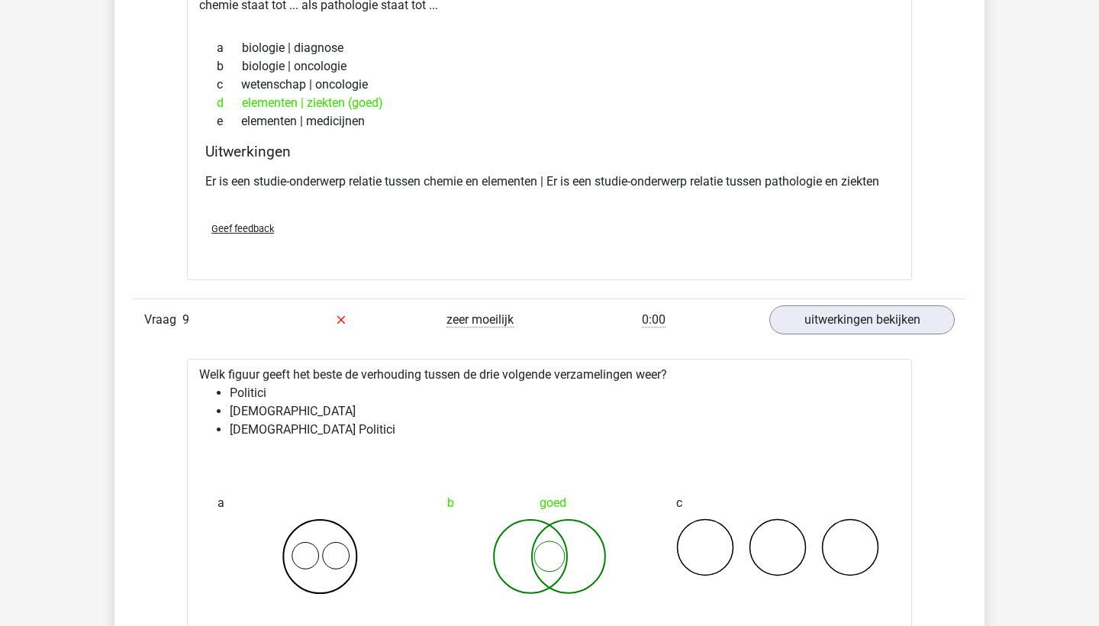
scroll to position [2940, 0]
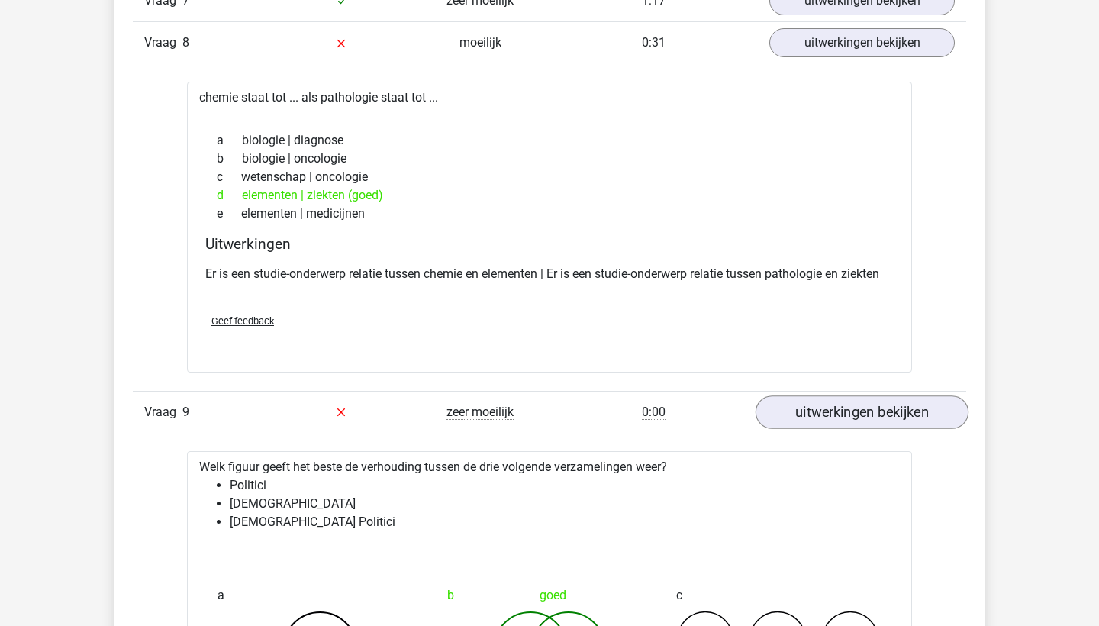
click at [829, 416] on link "uitwerkingen bekijken" at bounding box center [861, 412] width 213 height 34
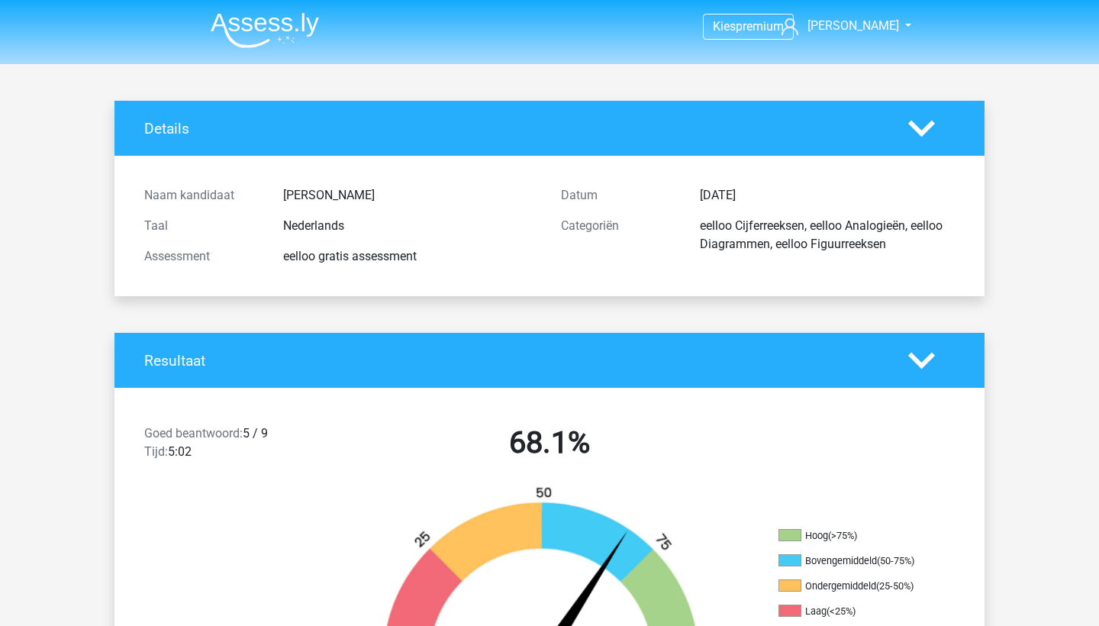
scroll to position [0, 0]
